Goal: Task Accomplishment & Management: Manage account settings

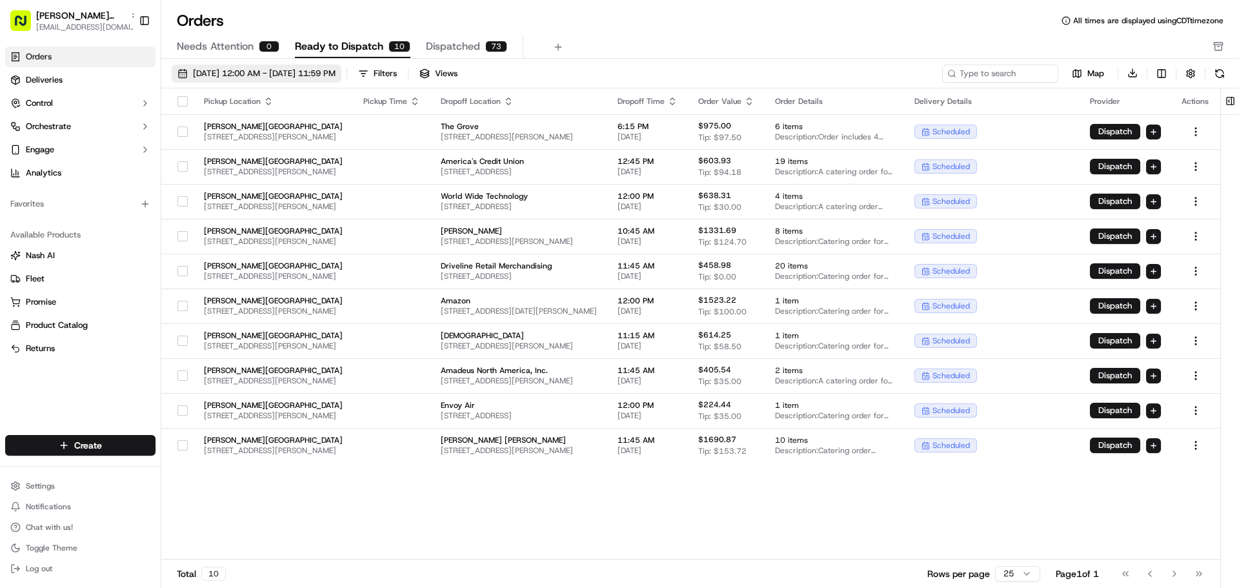
click at [336, 77] on span "[DATE] 12:00 AM - [DATE] 11:59 PM" at bounding box center [264, 74] width 143 height 12
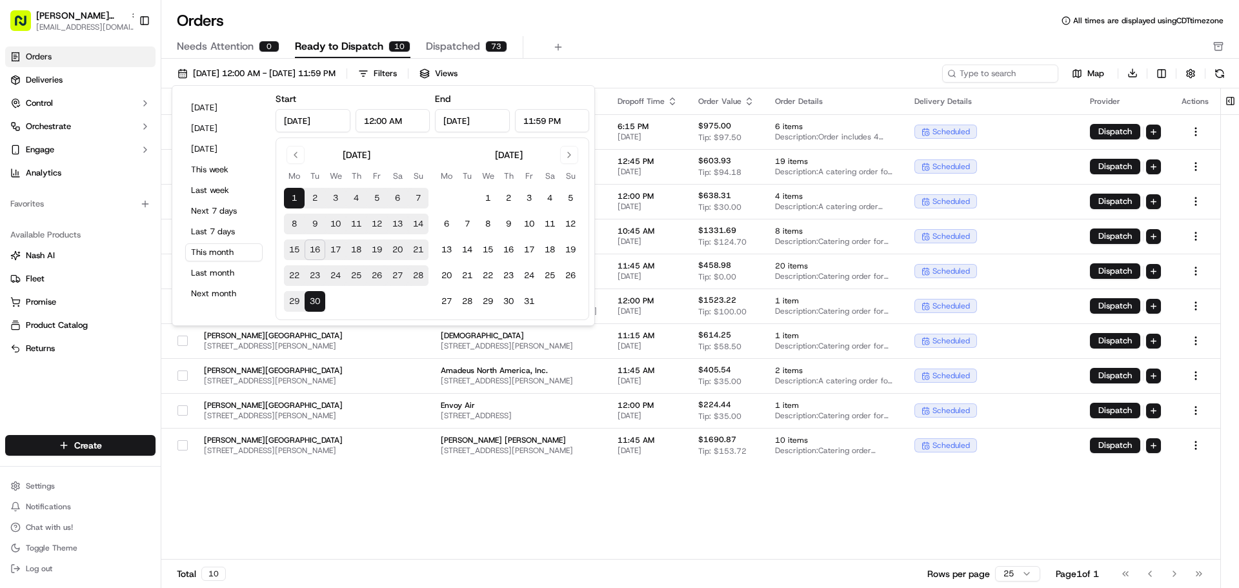
click at [320, 256] on button "16" at bounding box center [315, 249] width 21 height 21
type input "[DATE]"
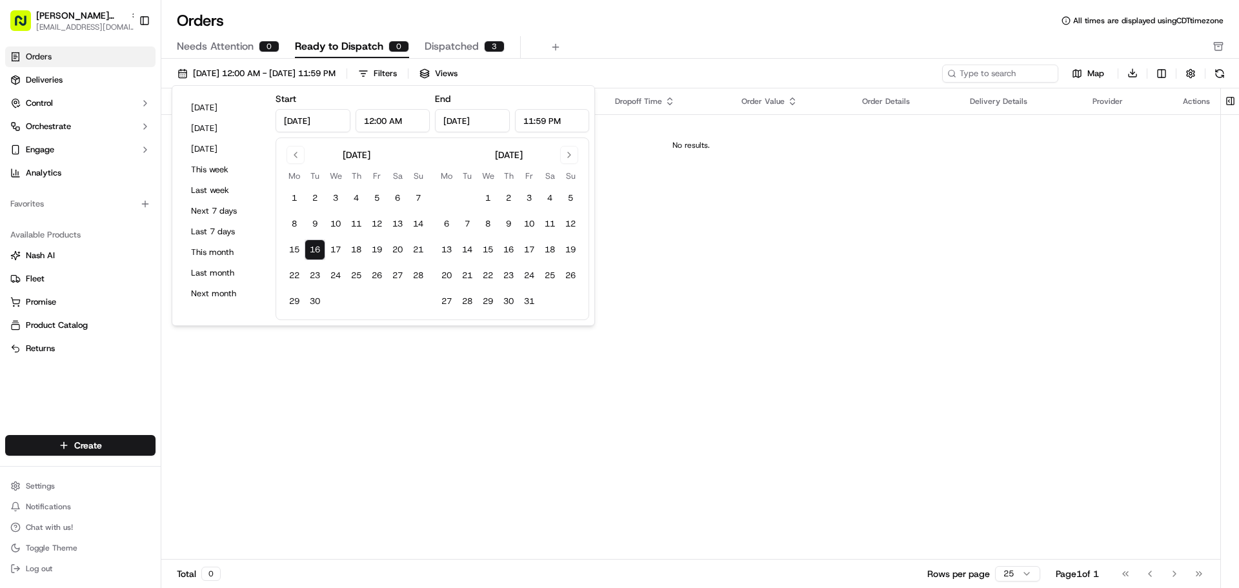
click at [653, 47] on div "Needs Attention 0 Ready to Dispatch 0 Dispatched 3" at bounding box center [691, 47] width 1029 height 22
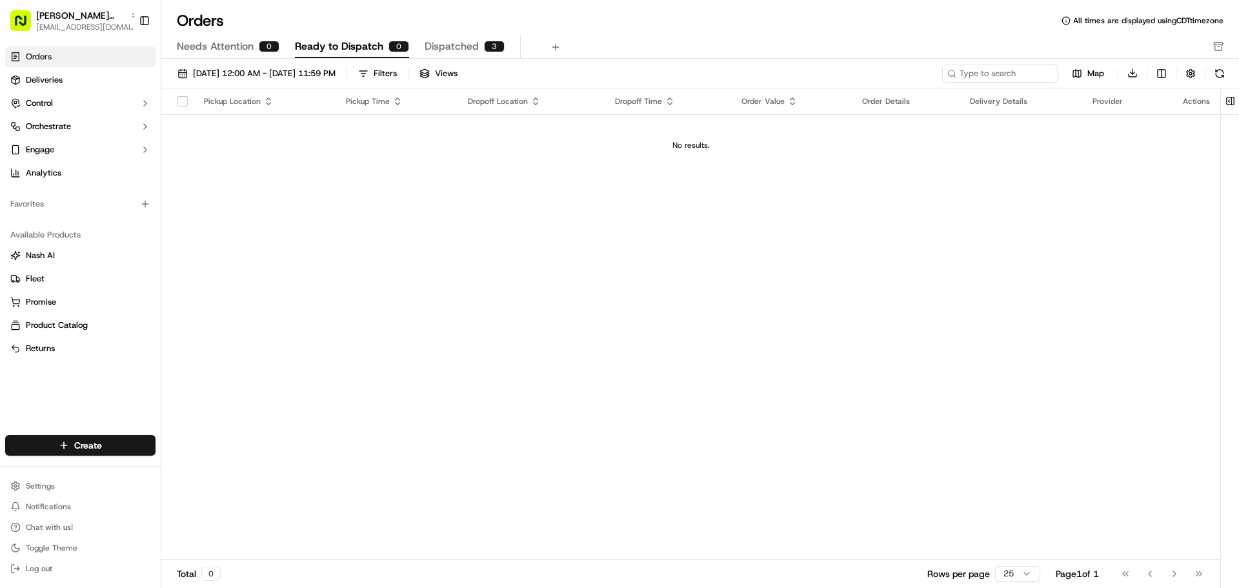
click at [420, 56] on div "Needs Attention 0 Ready to Dispatch 0 Dispatched 3" at bounding box center [691, 47] width 1029 height 22
click at [428, 50] on span "Dispatched" at bounding box center [452, 46] width 54 height 15
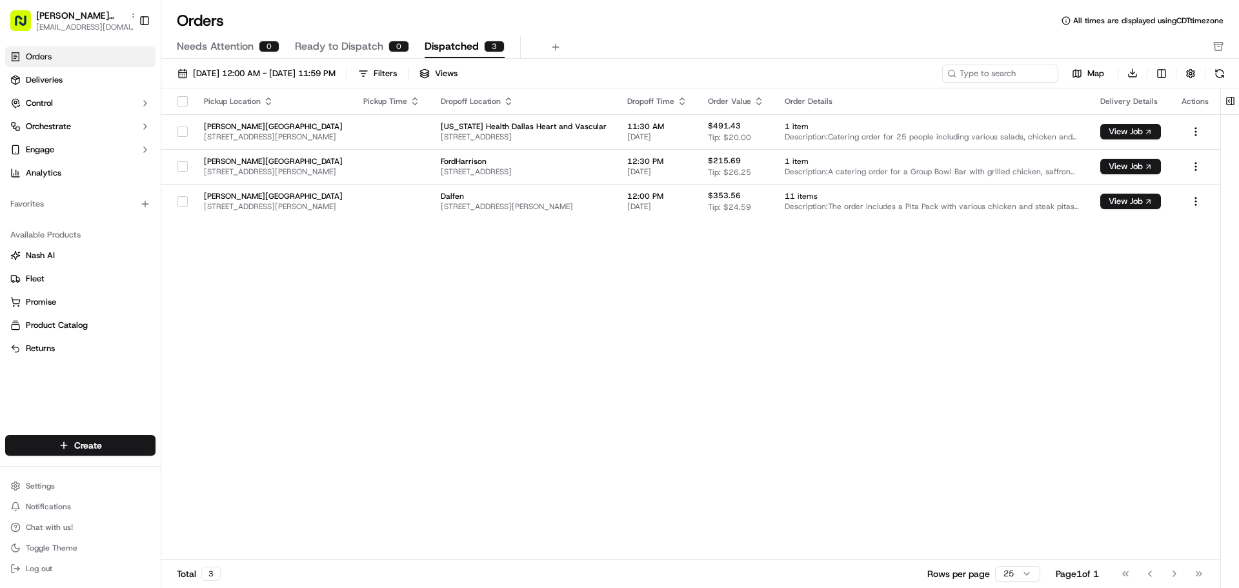
click at [361, 45] on span "Ready to Dispatch" at bounding box center [339, 46] width 88 height 15
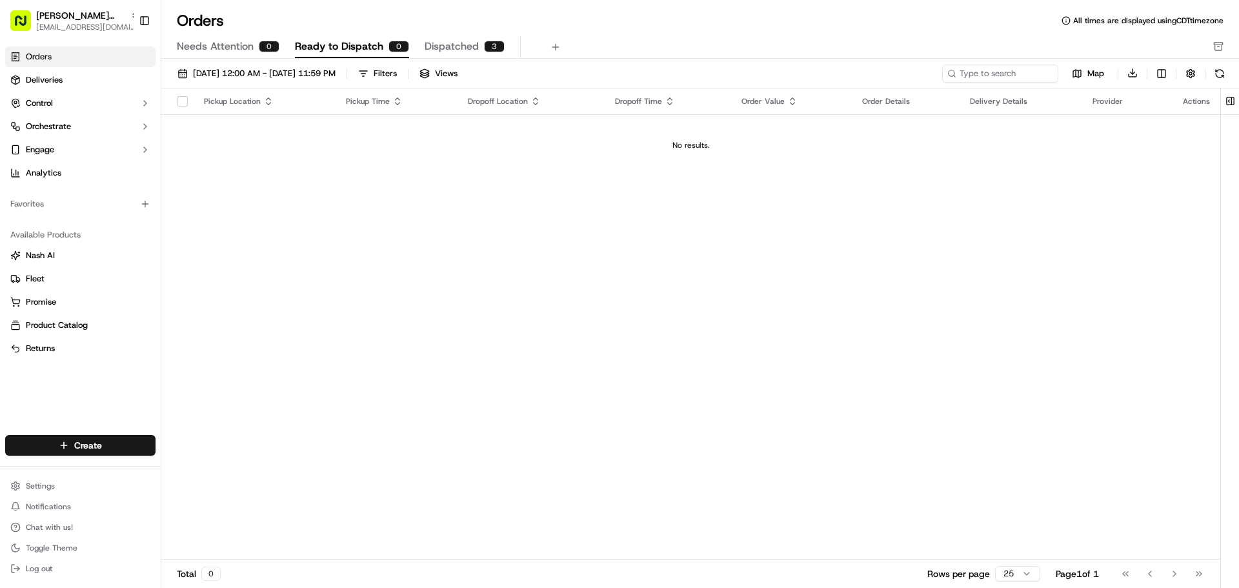
click at [473, 46] on span "Dispatched" at bounding box center [452, 46] width 54 height 15
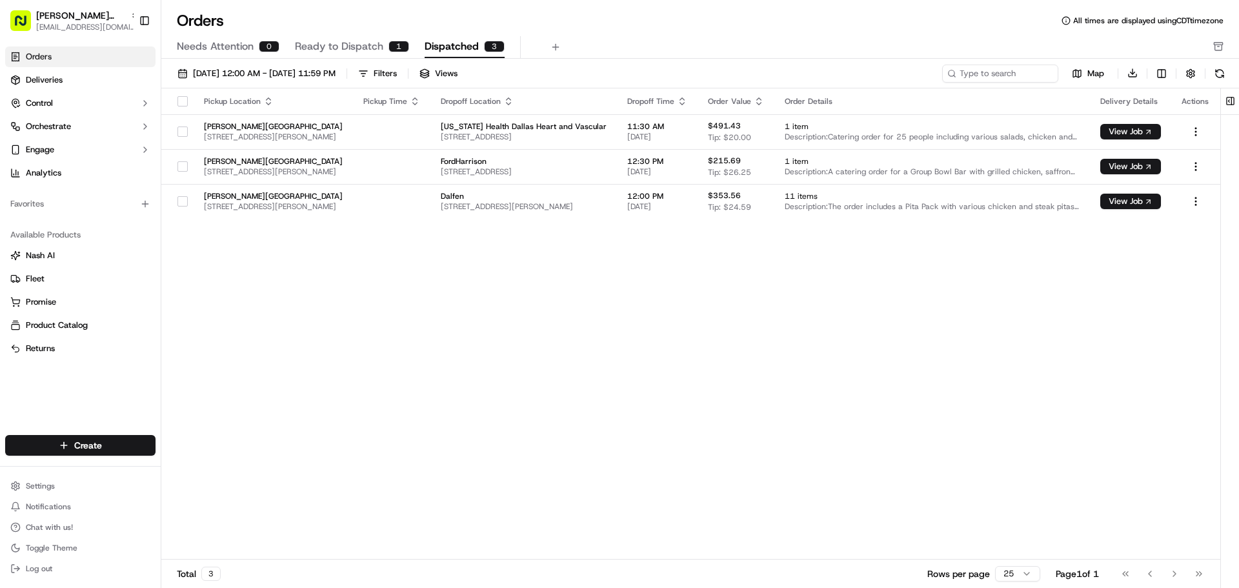
click at [374, 40] on span "Ready to Dispatch" at bounding box center [339, 46] width 88 height 15
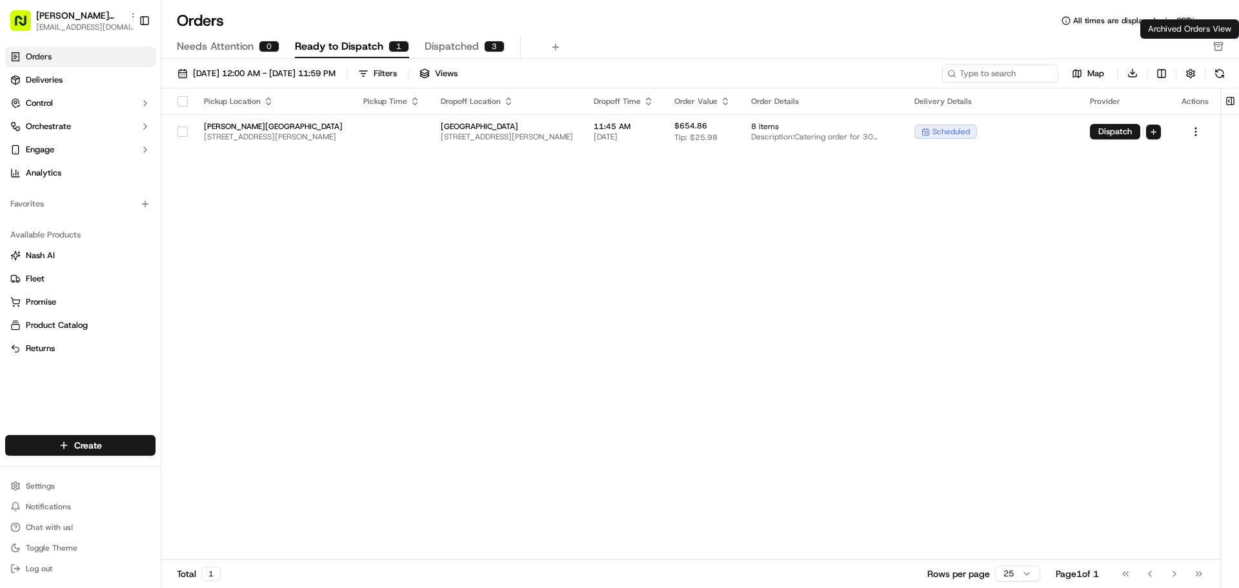
click at [1225, 47] on div "Needs Attention 0 Ready to Dispatch 1 Dispatched 3" at bounding box center [700, 47] width 1078 height 23
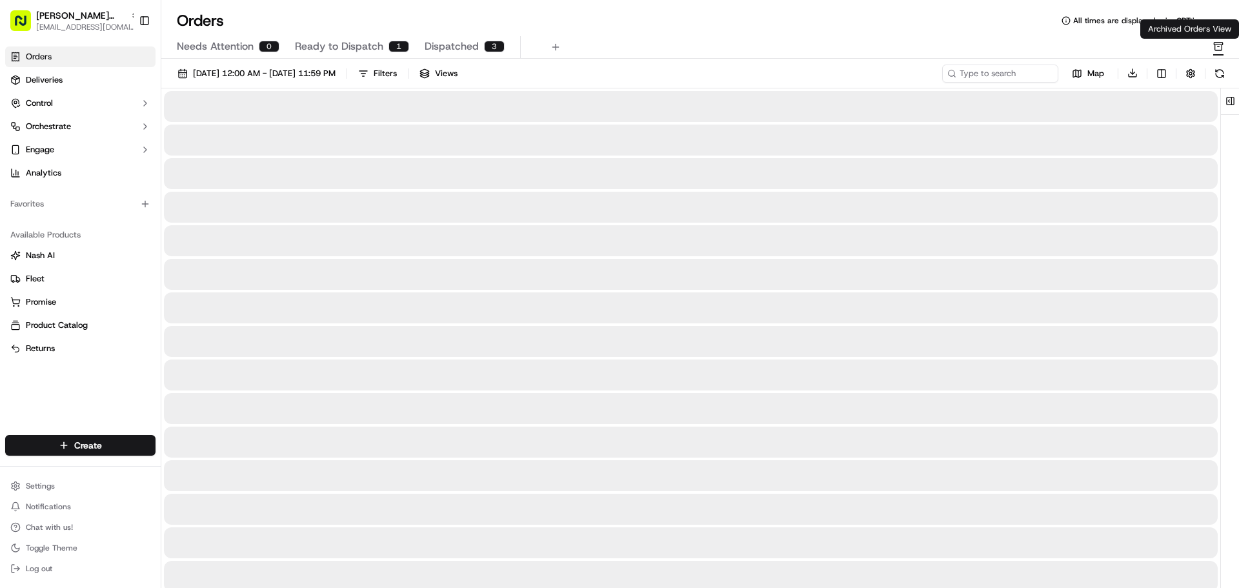
click at [1218, 45] on rect "button" at bounding box center [1218, 44] width 8 height 2
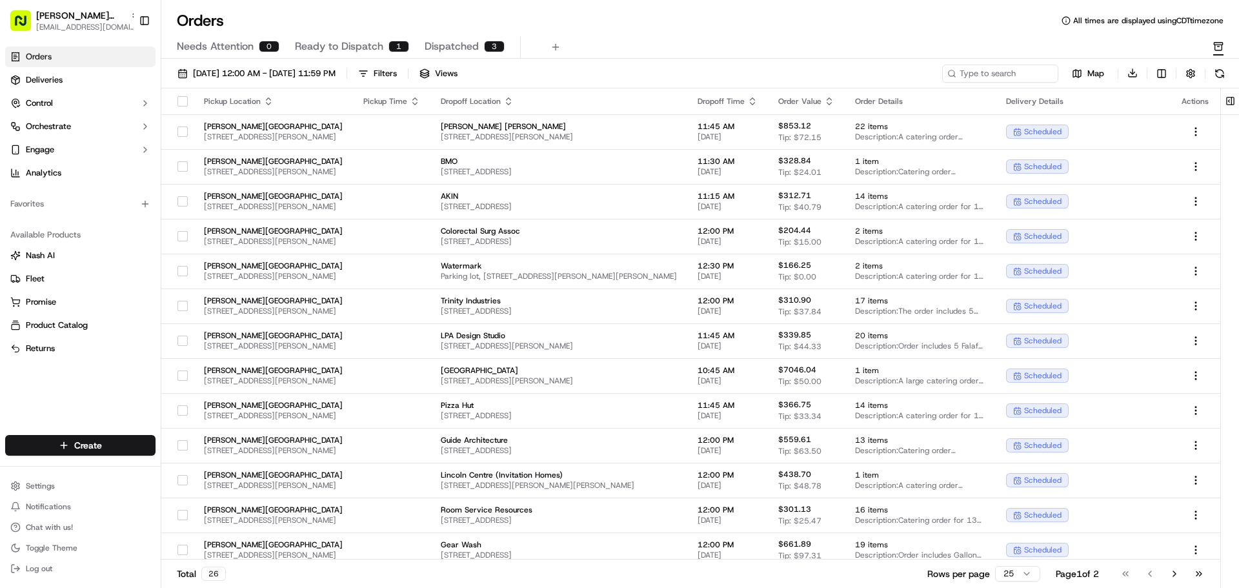
drag, startPoint x: 1035, startPoint y: 572, endPoint x: 1022, endPoint y: 574, distance: 13.0
click at [1033, 572] on div "Rows per page 25 Page 1 of 2 Go to first page Go to previous page Go to next pa…" at bounding box center [1068, 574] width 283 height 18
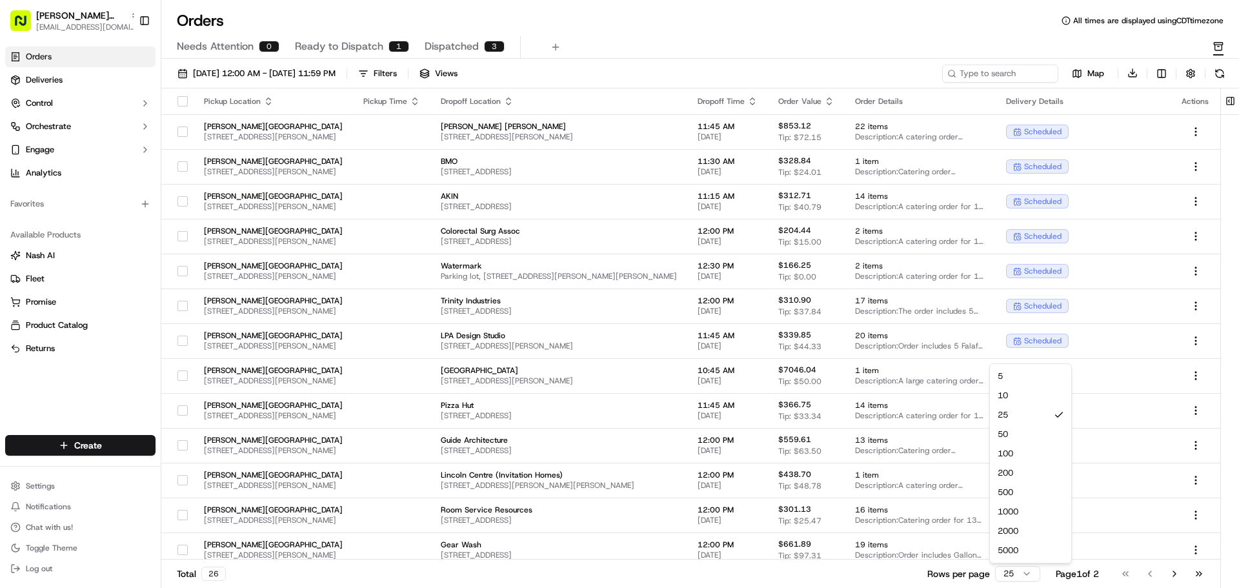
click at [1022, 574] on html "[PERSON_NAME] Plaza [EMAIL_ADDRESS][DOMAIN_NAME] Toggle Sidebar Orders Deliveri…" at bounding box center [619, 294] width 1239 height 588
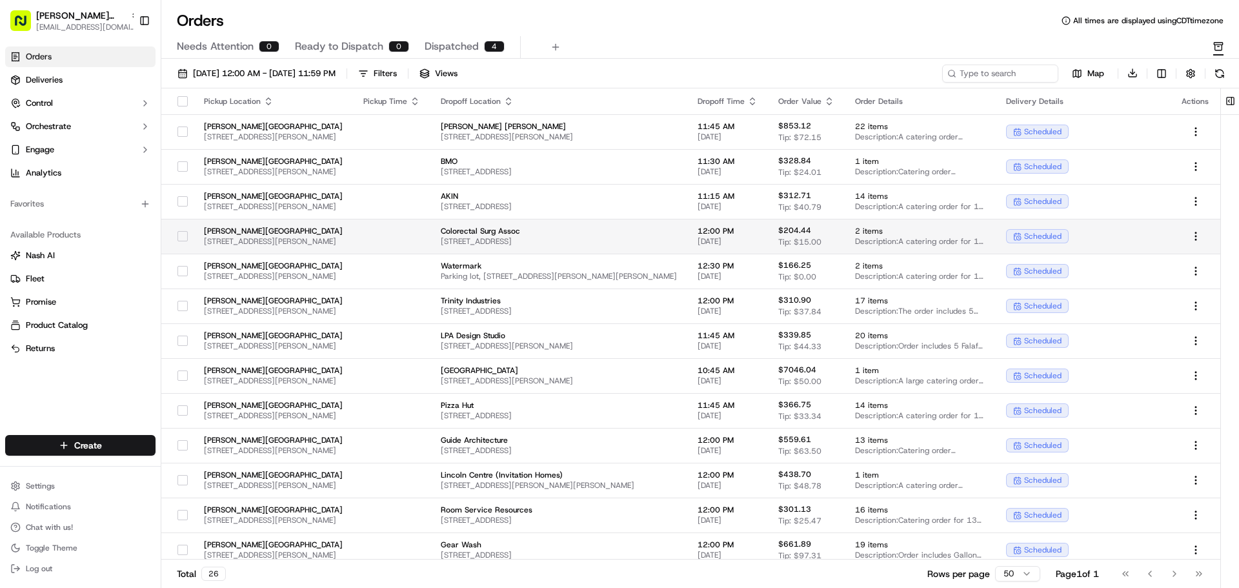
click at [180, 239] on button "button" at bounding box center [182, 236] width 10 height 10
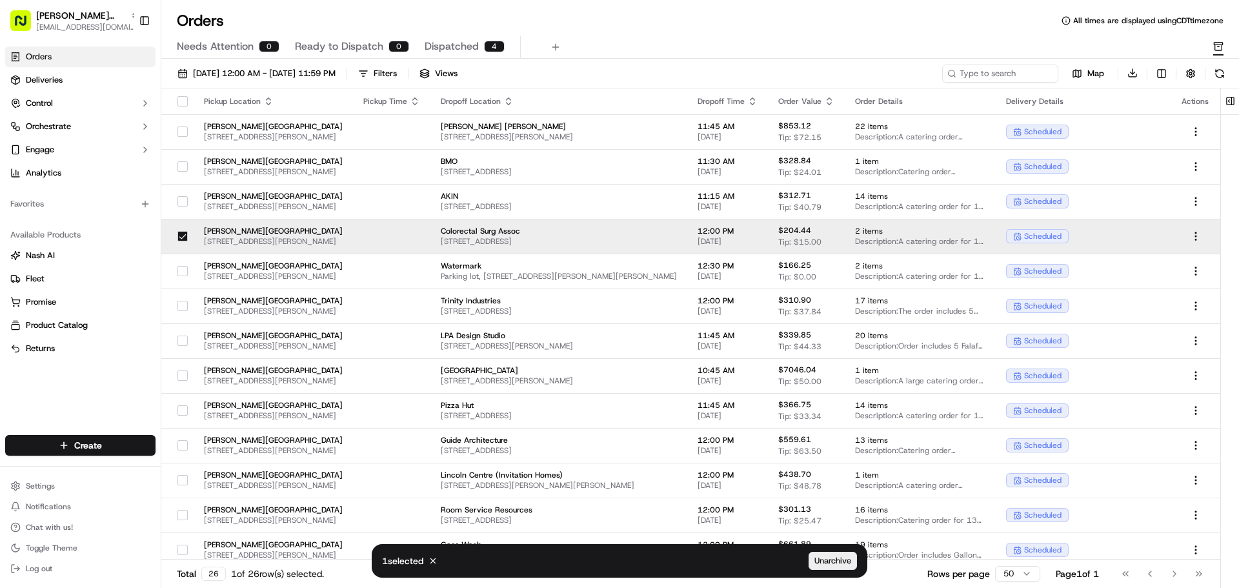
click at [834, 556] on span "Unarchive" at bounding box center [832, 561] width 37 height 12
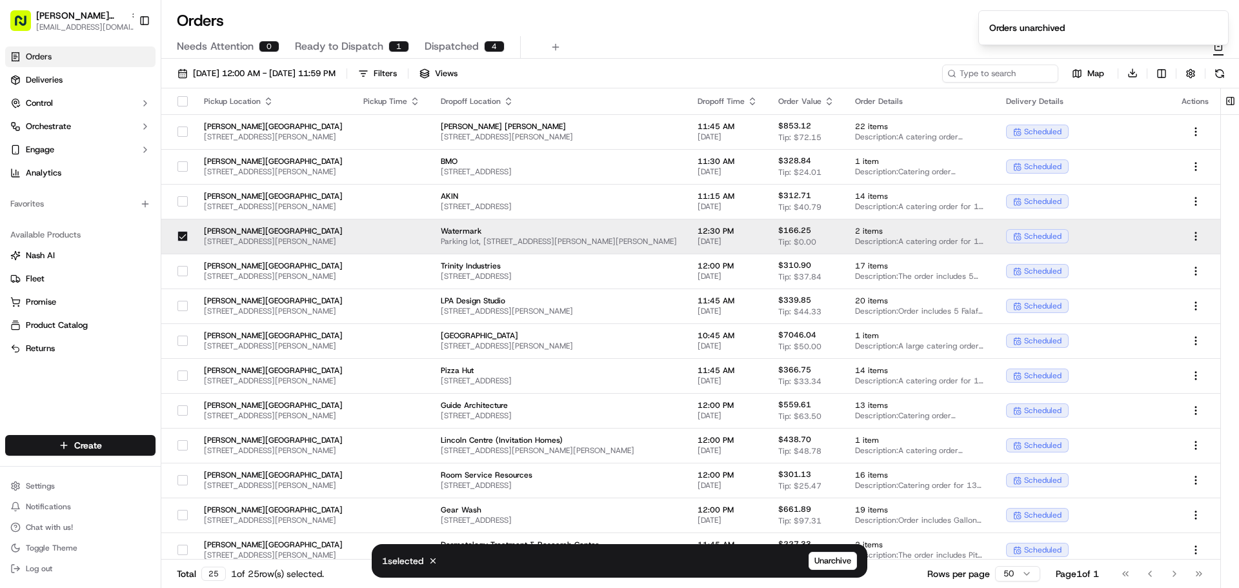
click at [177, 234] on button "button" at bounding box center [182, 236] width 10 height 10
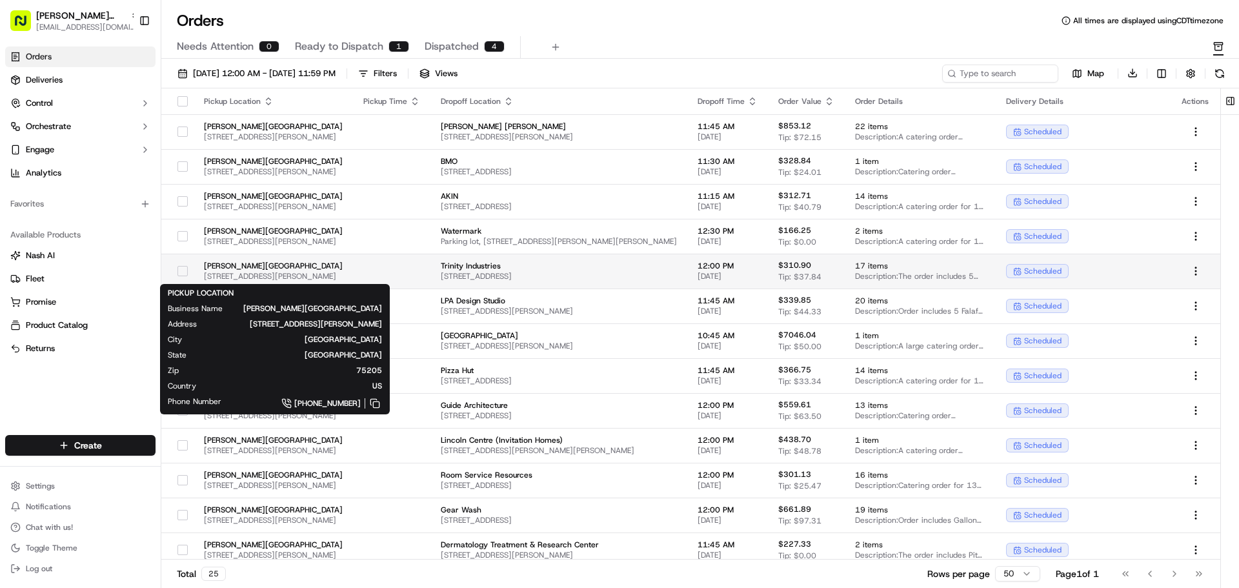
type button "on"
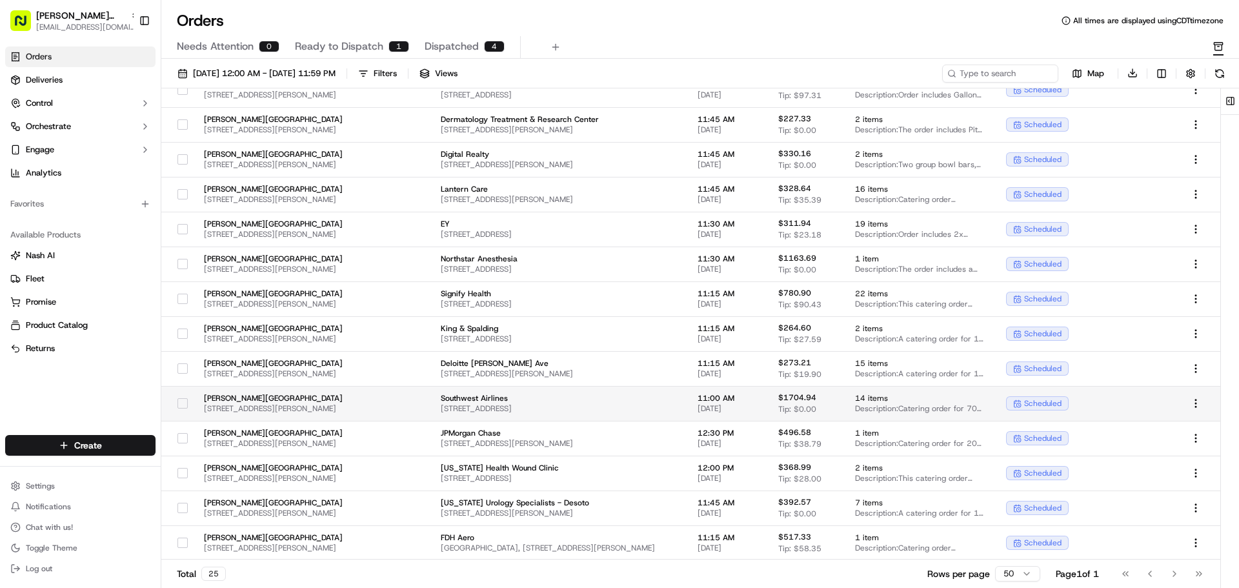
click at [177, 403] on button "button" at bounding box center [182, 403] width 10 height 10
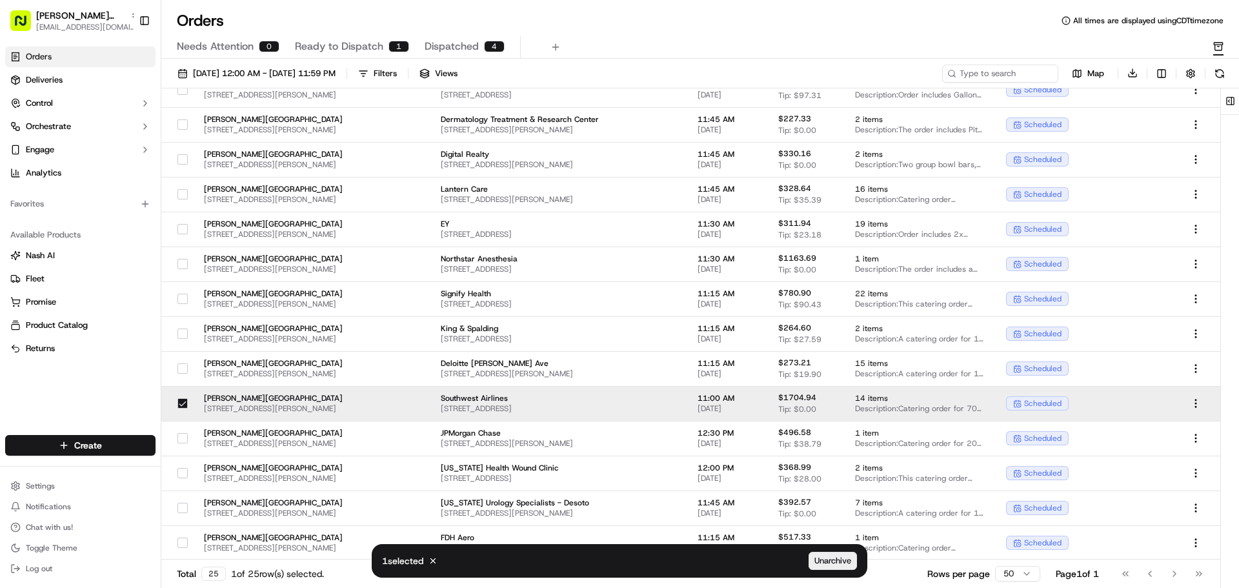
click at [836, 563] on span "Unarchive" at bounding box center [832, 561] width 37 height 12
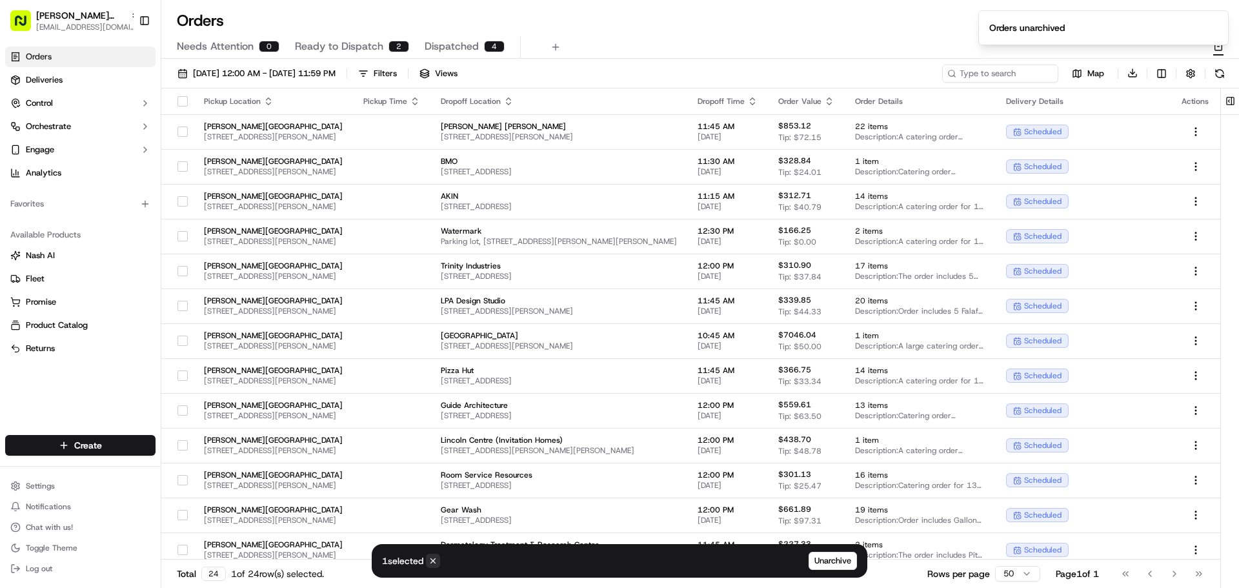
click at [431, 557] on icon at bounding box center [432, 560] width 9 height 9
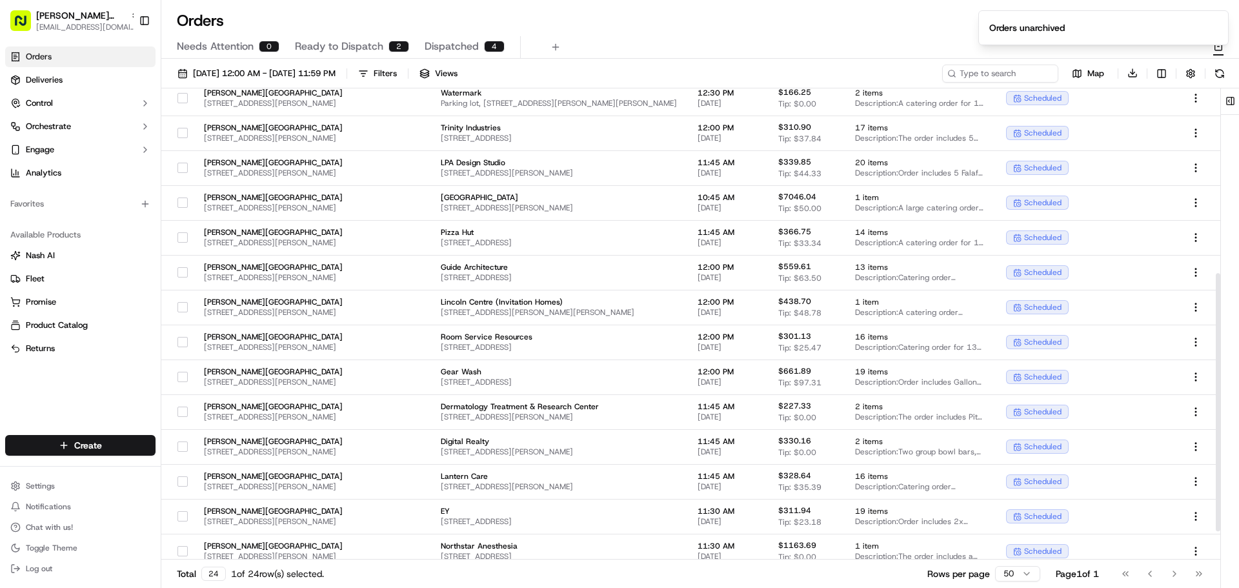
scroll to position [387, 0]
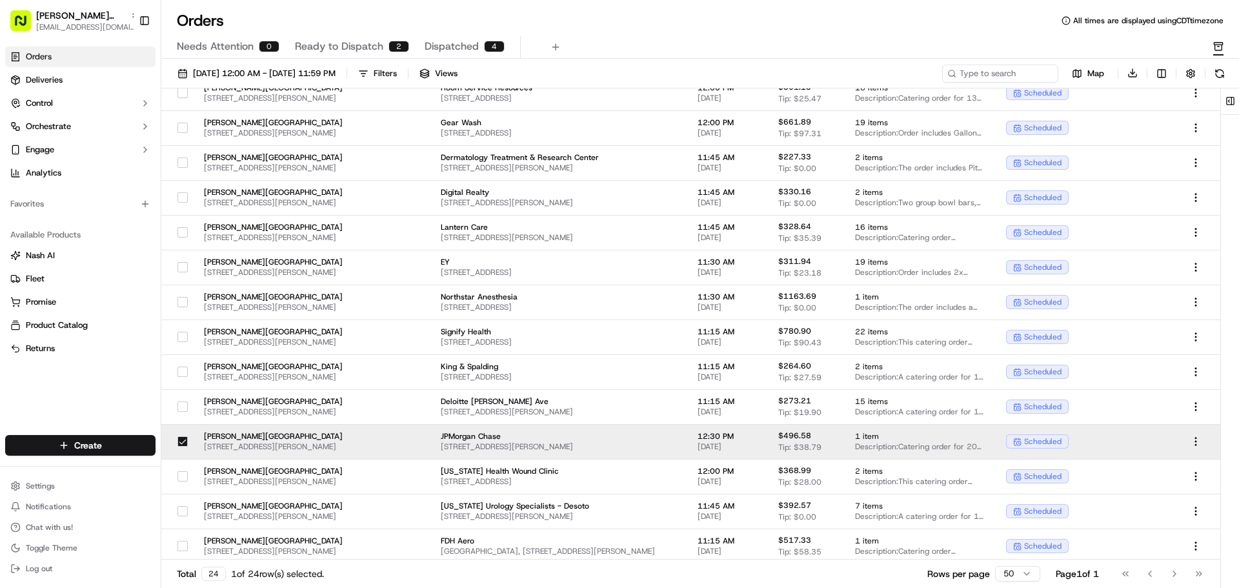
click at [177, 436] on button "button" at bounding box center [182, 441] width 10 height 10
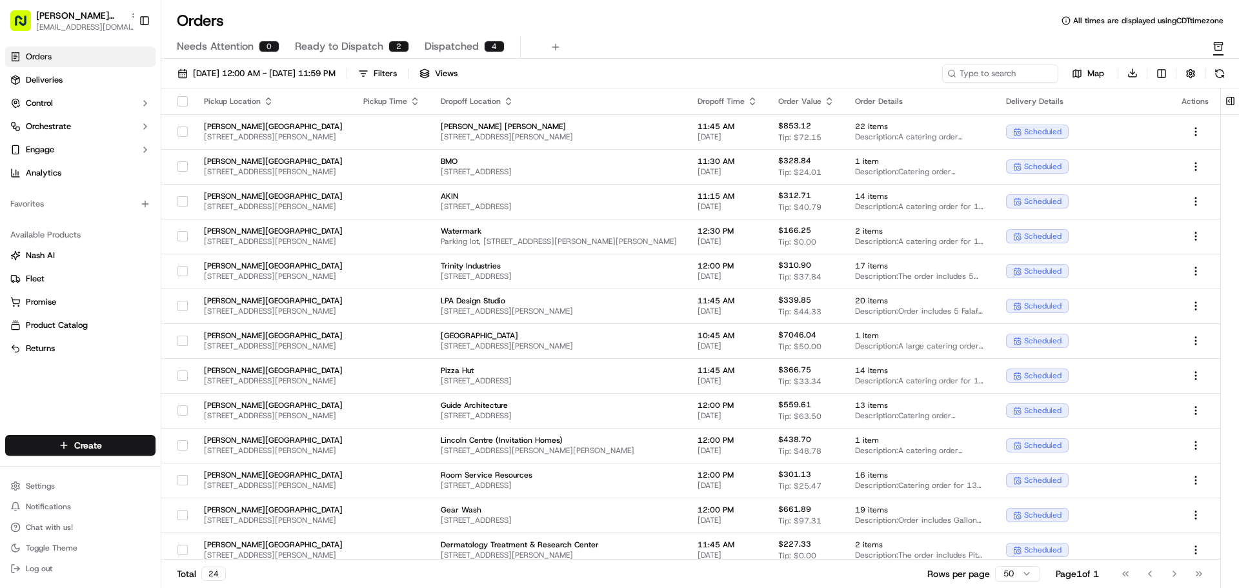
scroll to position [370, 0]
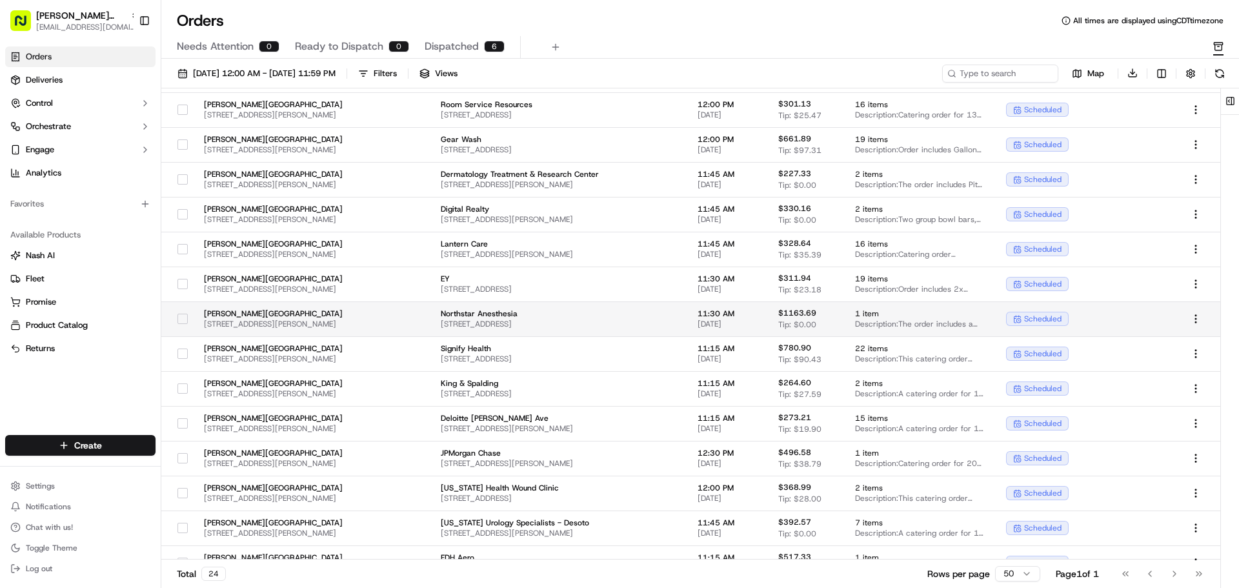
click at [177, 319] on button "button" at bounding box center [182, 319] width 10 height 10
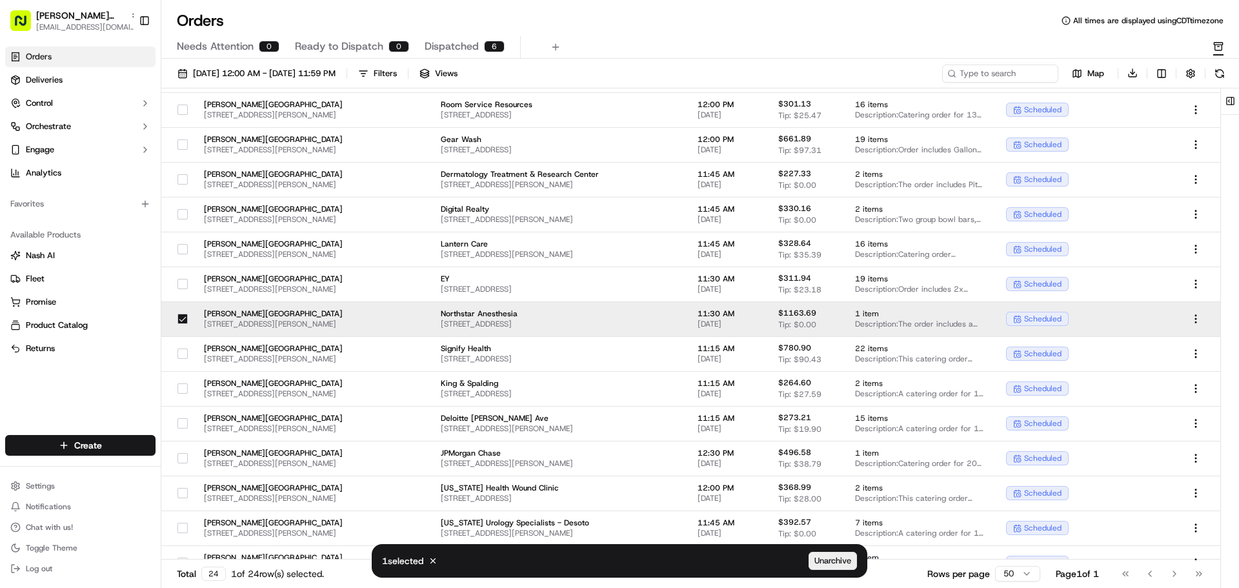
click at [823, 564] on span "Unarchive" at bounding box center [832, 561] width 37 height 12
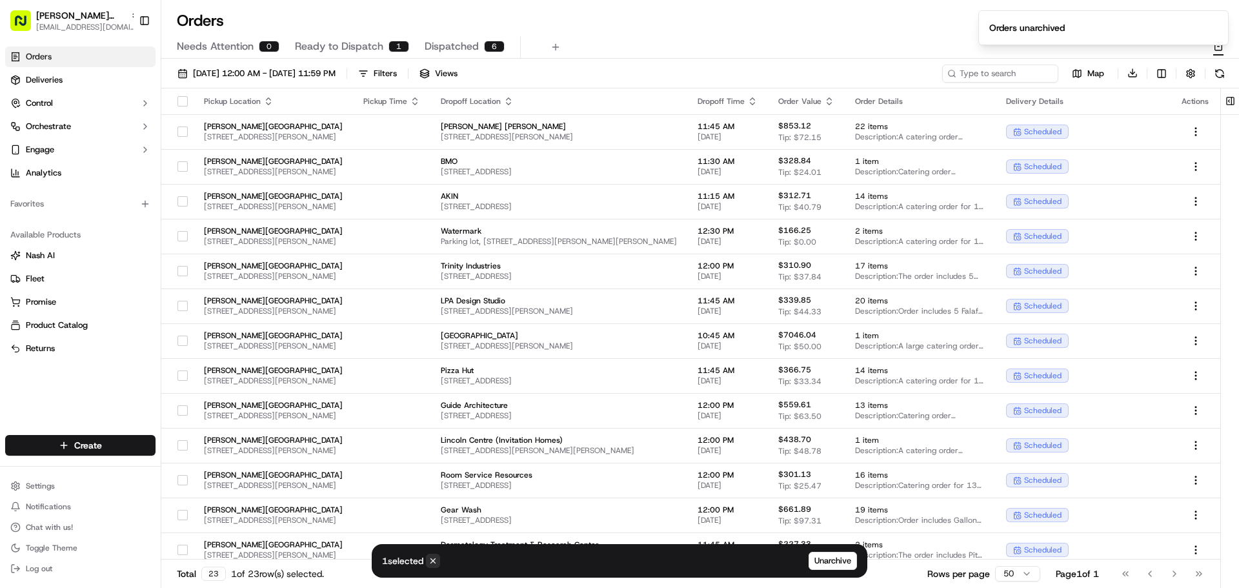
click at [431, 561] on icon at bounding box center [432, 560] width 9 height 9
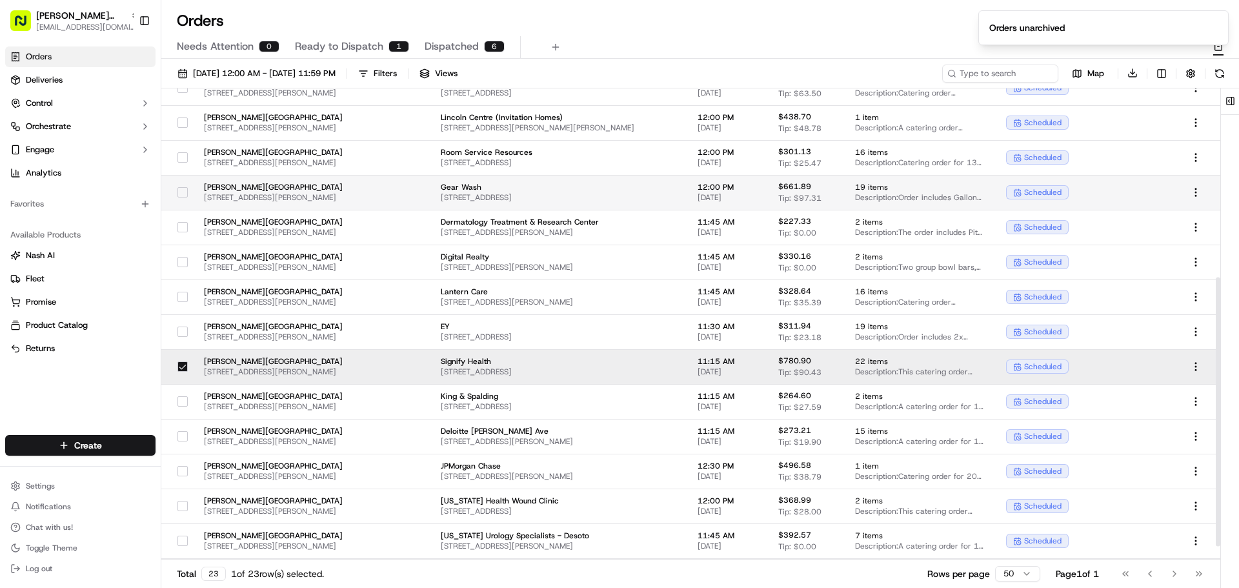
scroll to position [356, 0]
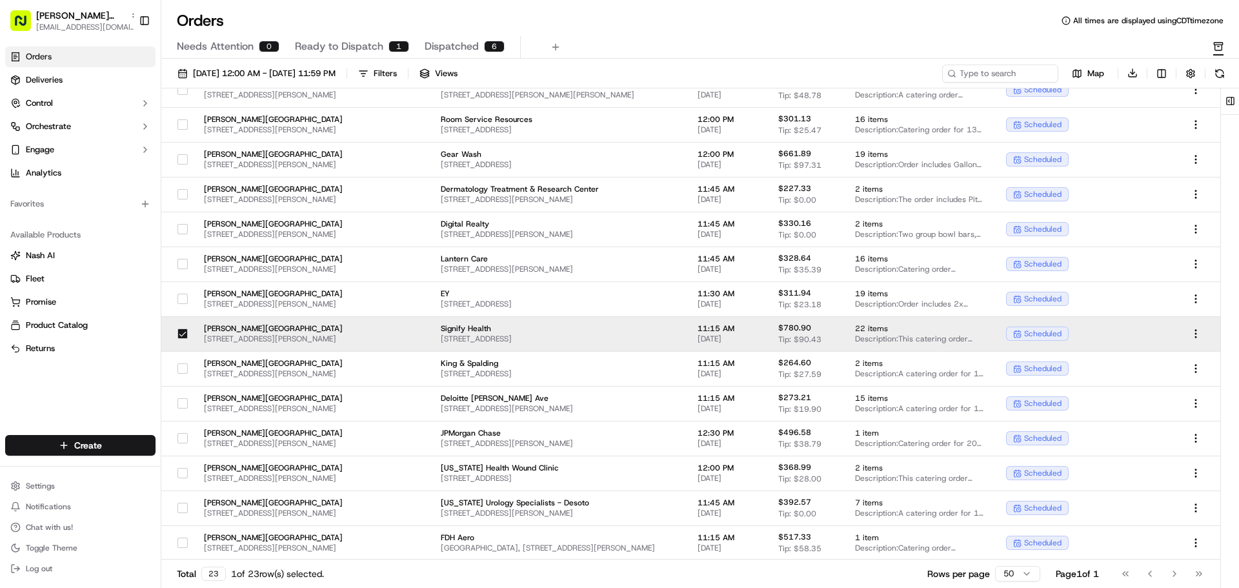
click at [177, 329] on button "button" at bounding box center [182, 333] width 10 height 10
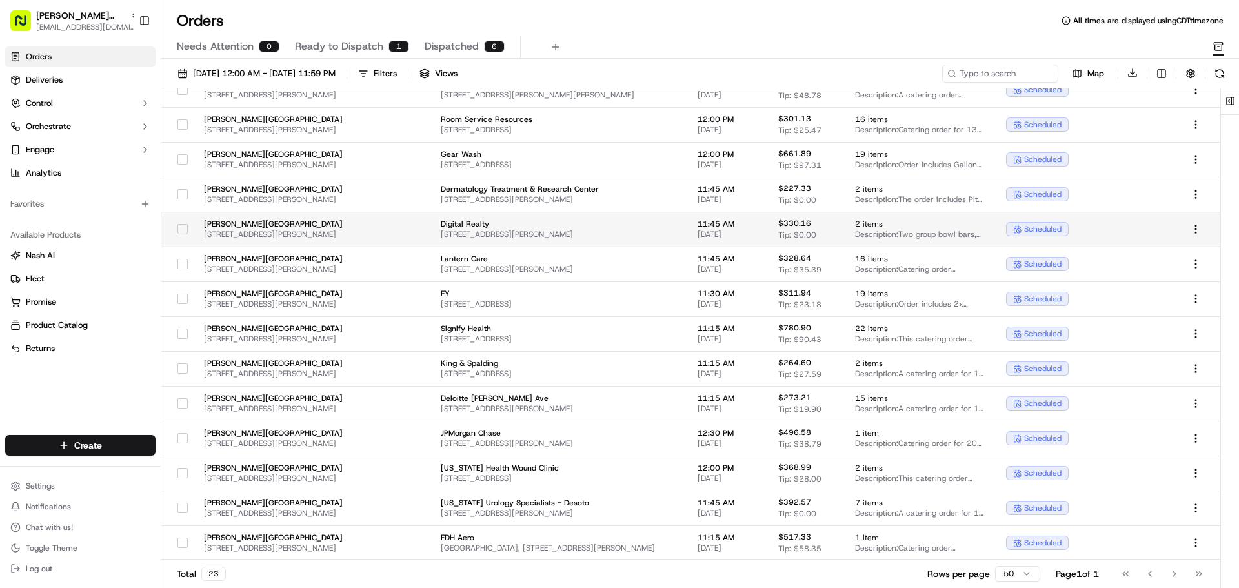
click at [177, 226] on button "button" at bounding box center [182, 229] width 10 height 10
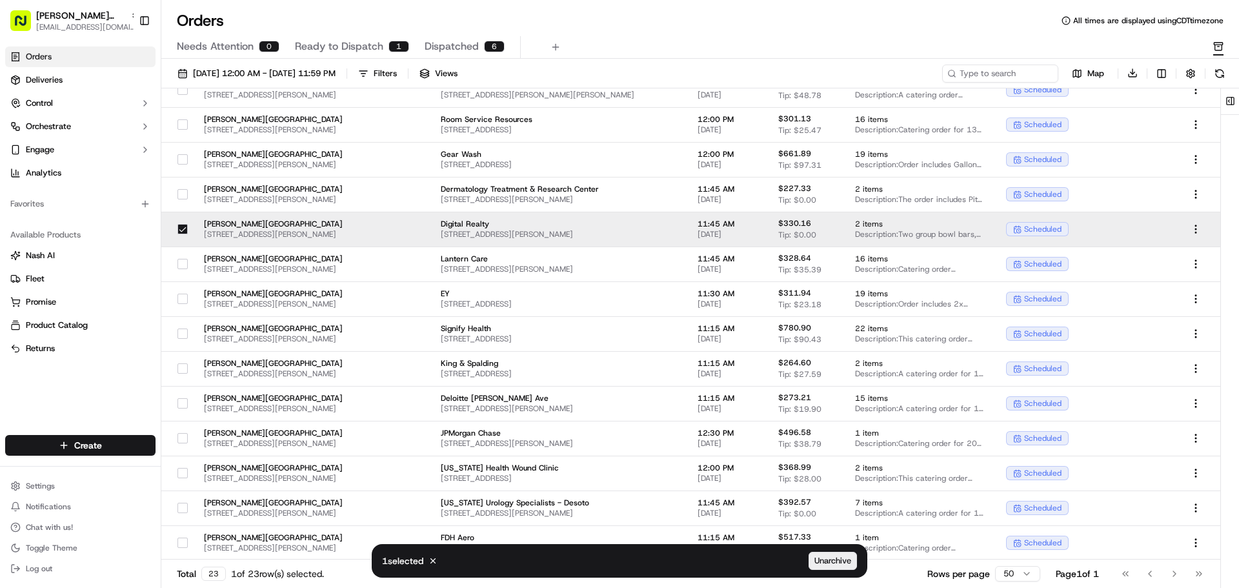
click at [832, 563] on span "Unarchive" at bounding box center [832, 561] width 37 height 12
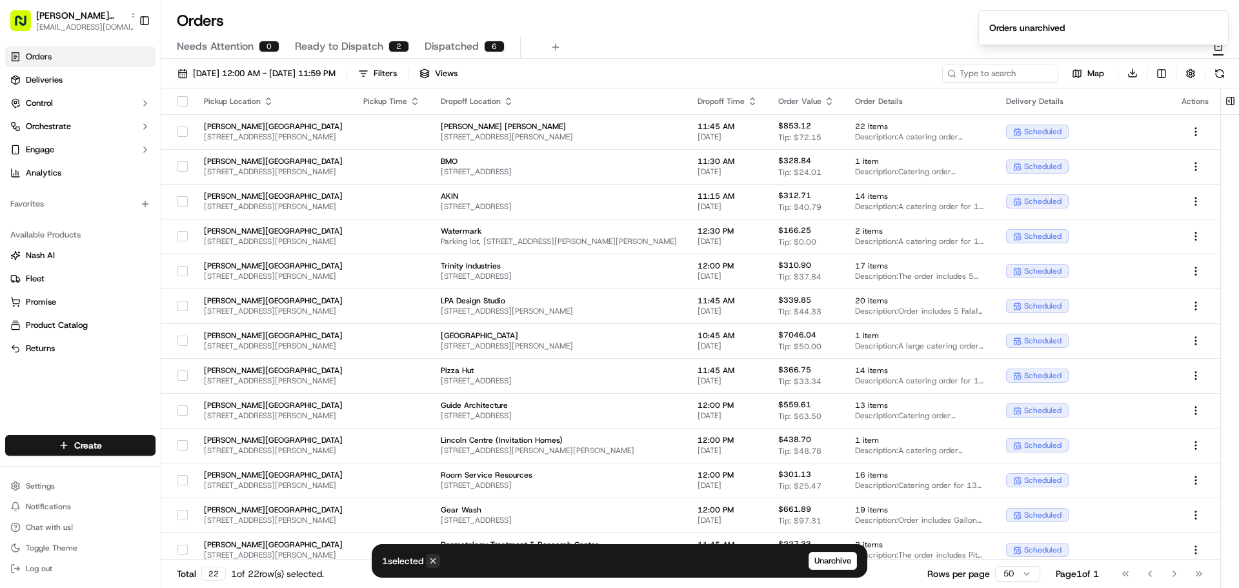
click at [437, 559] on icon at bounding box center [432, 560] width 9 height 9
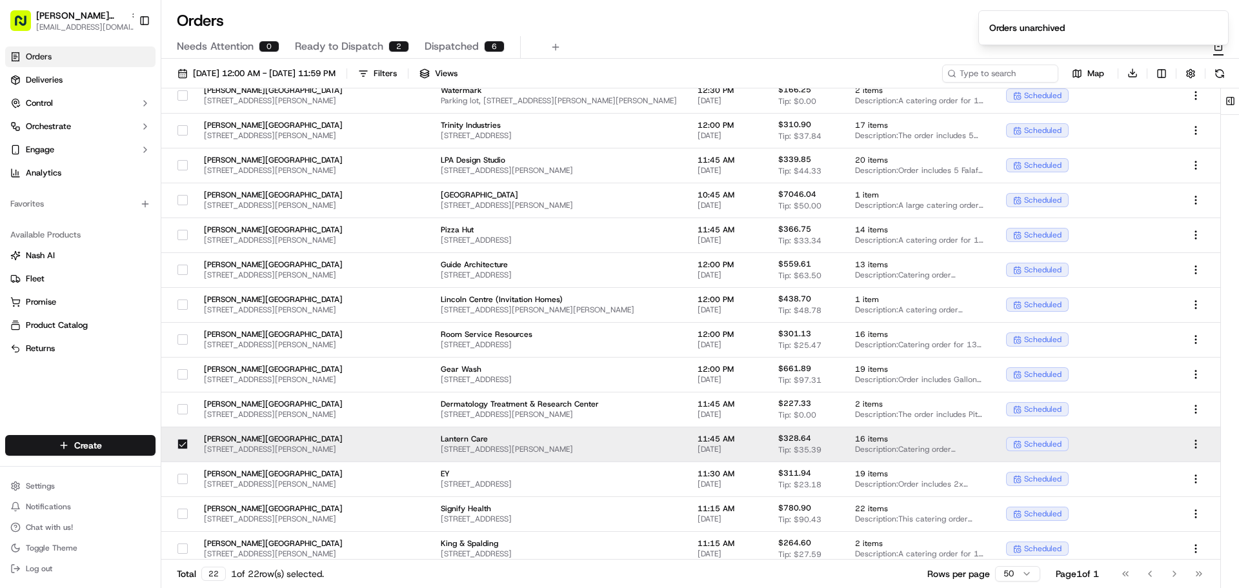
scroll to position [321, 0]
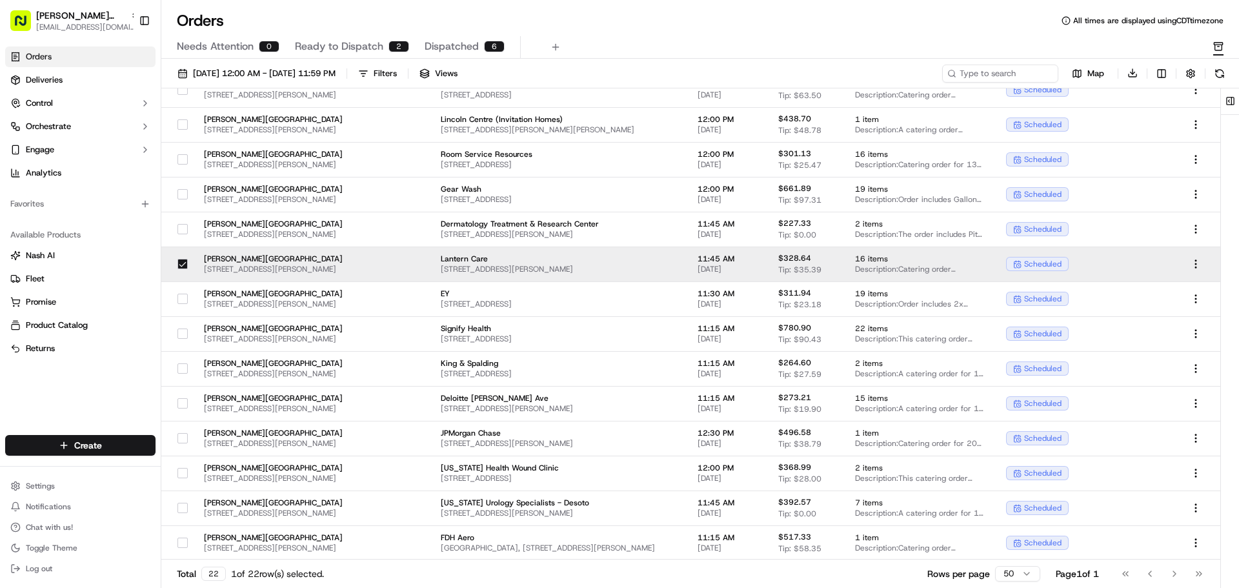
click at [178, 265] on button "button" at bounding box center [182, 264] width 10 height 10
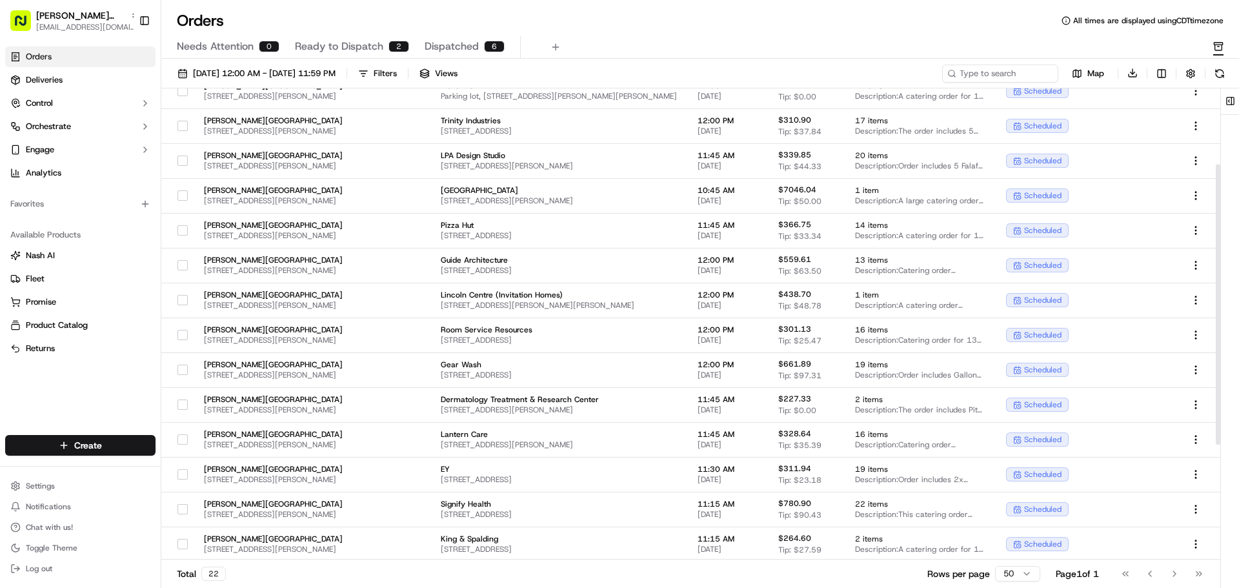
scroll to position [127, 0]
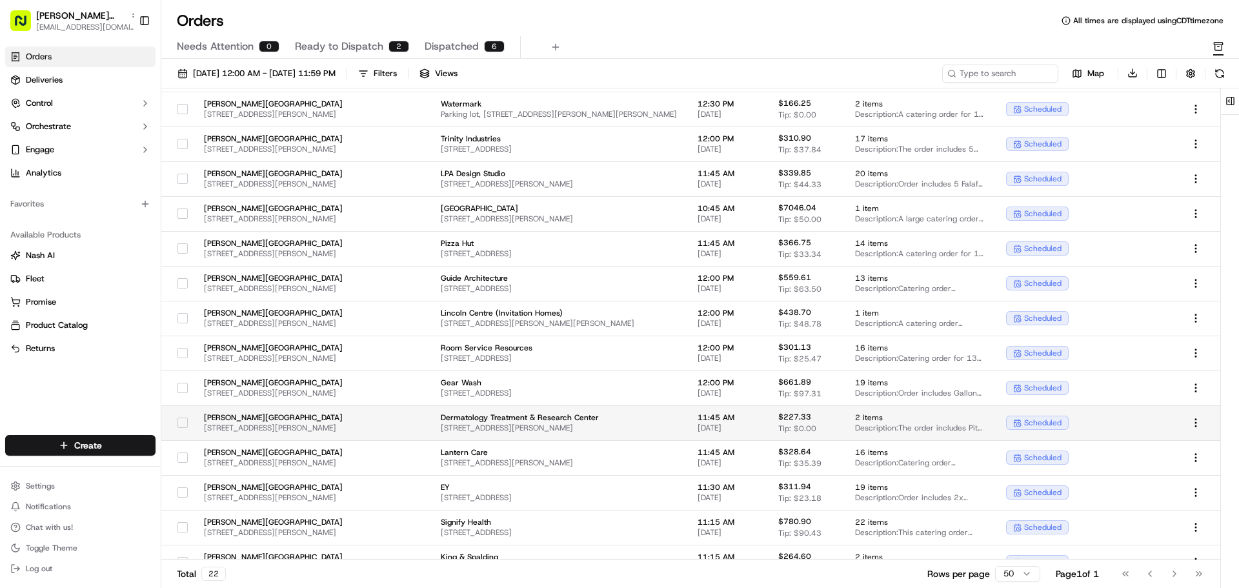
click at [177, 424] on button "button" at bounding box center [182, 422] width 10 height 10
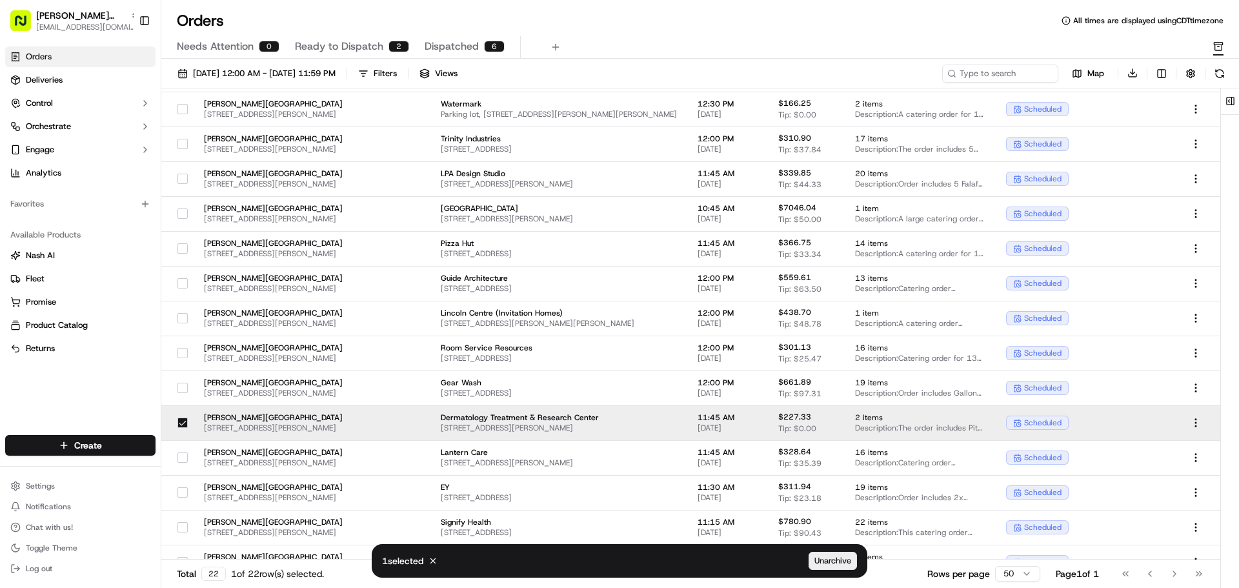
click at [838, 563] on span "Unarchive" at bounding box center [832, 561] width 37 height 12
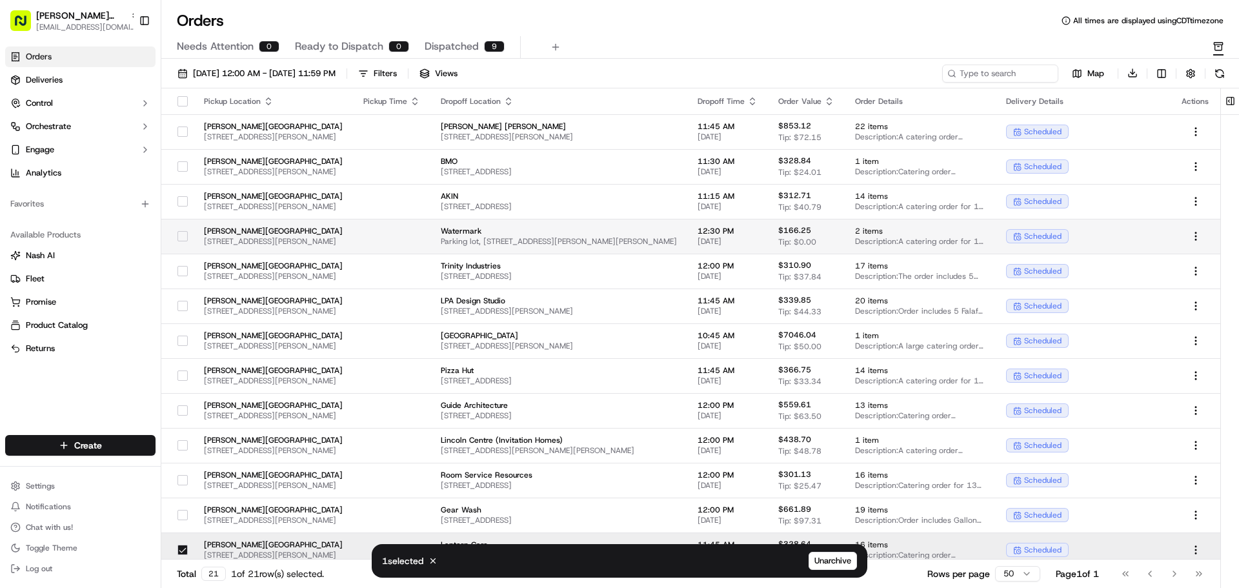
click at [177, 237] on button "button" at bounding box center [182, 236] width 10 height 10
click at [178, 552] on button "button" at bounding box center [182, 550] width 10 height 10
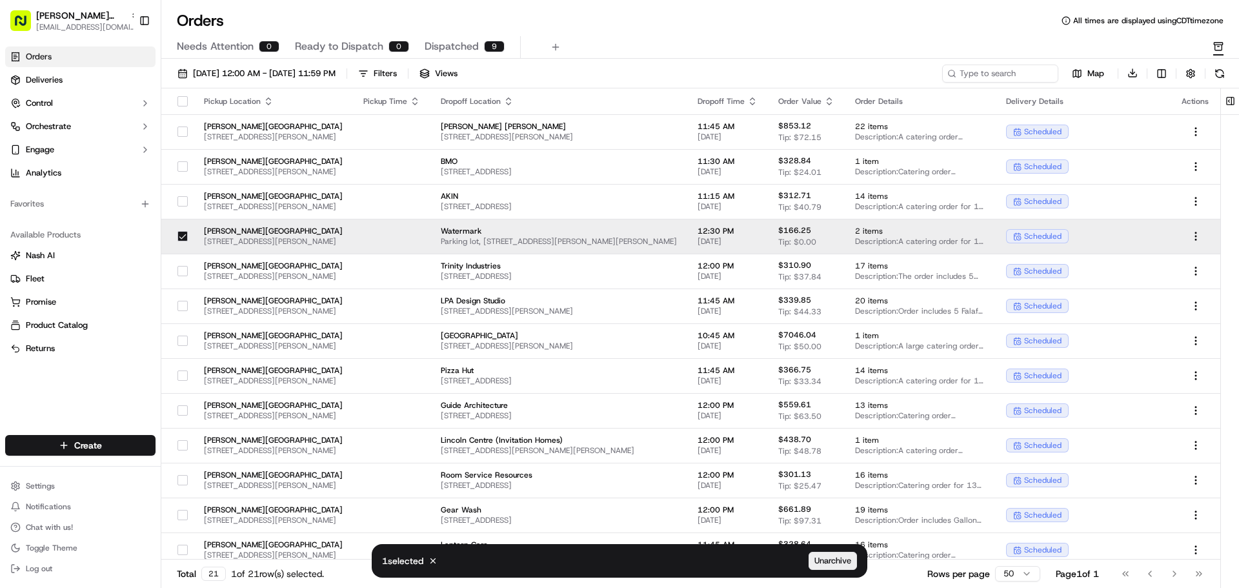
click at [820, 564] on span "Unarchive" at bounding box center [832, 561] width 37 height 12
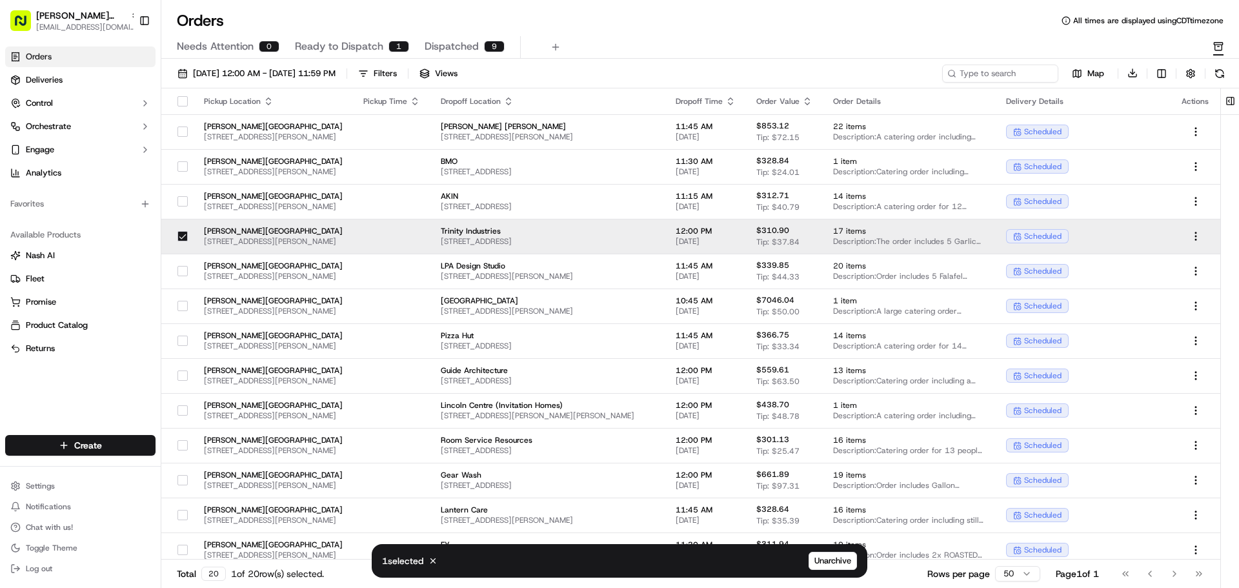
scroll to position [251, 0]
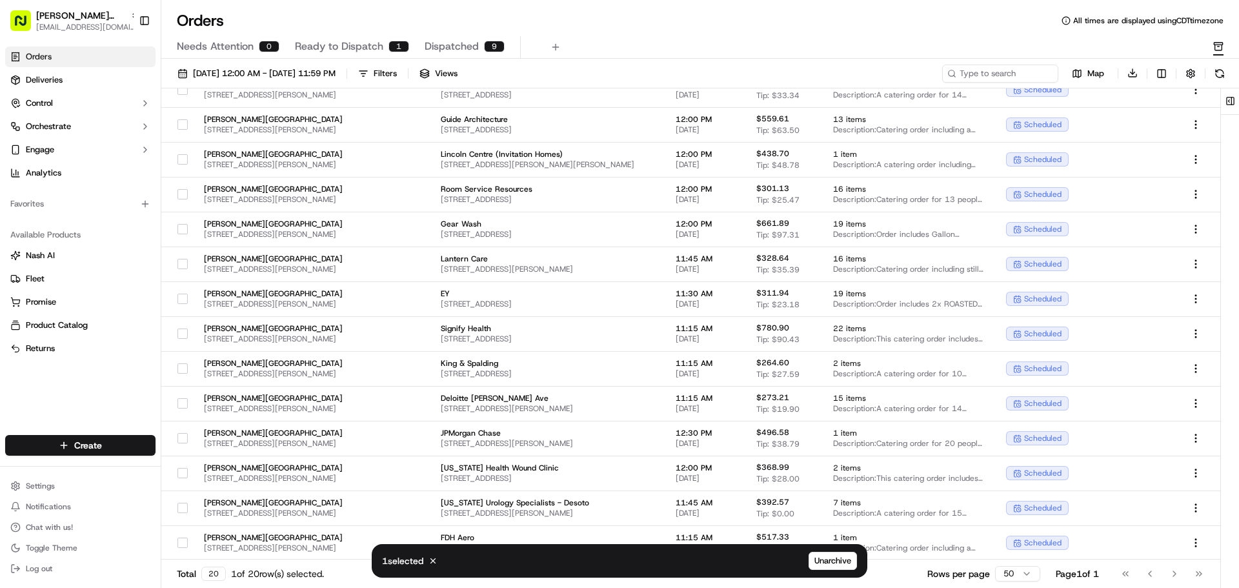
click at [454, 45] on span "Dispatched" at bounding box center [452, 46] width 54 height 15
